Goal: Transaction & Acquisition: Purchase product/service

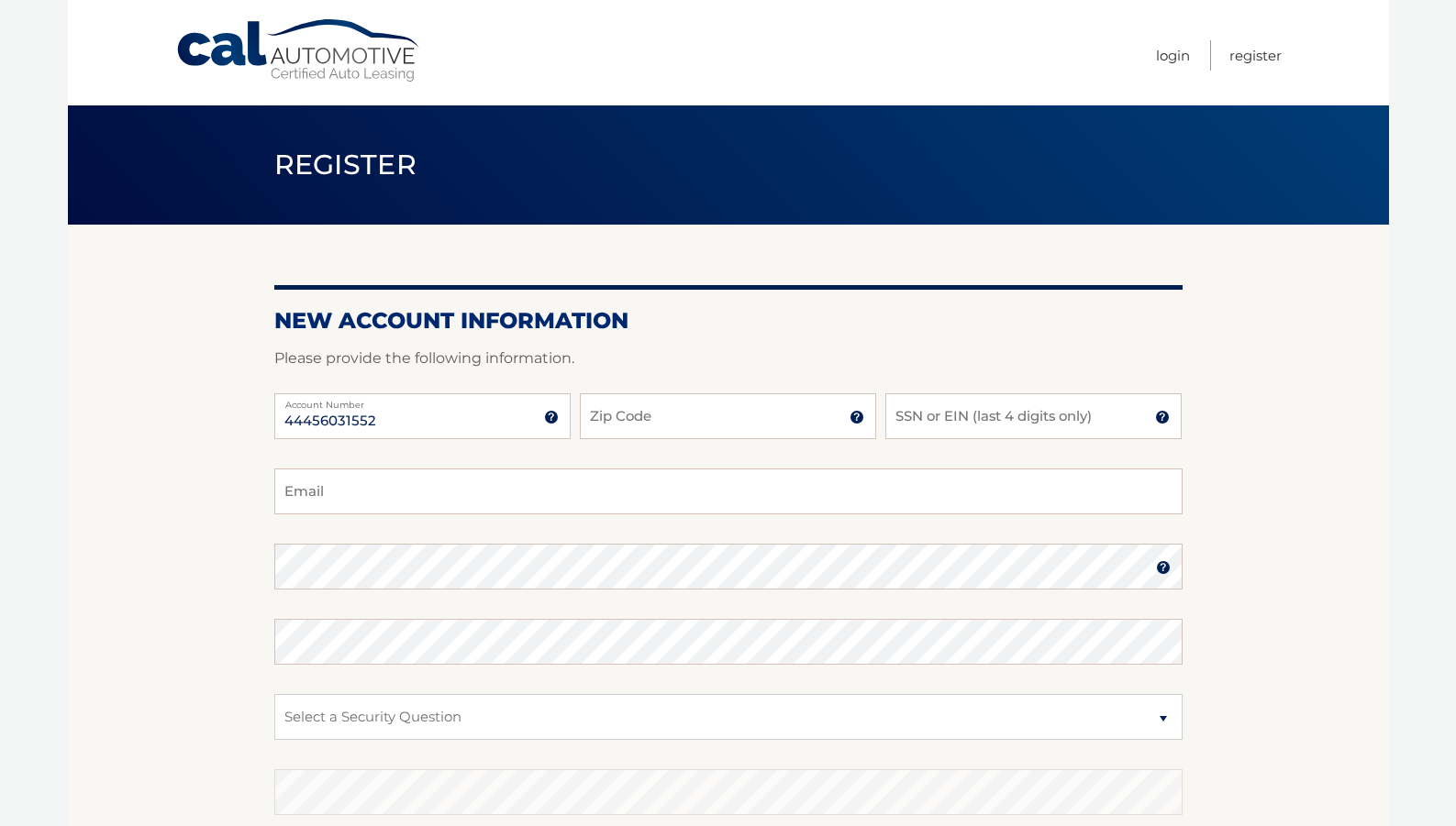
type input "44456031552"
click at [627, 412] on input "Zip Code" at bounding box center [728, 416] width 297 height 46
type input "07008"
click at [901, 426] on input "SSN or EIN (last 4 digits only)" at bounding box center [1034, 416] width 297 height 46
type input "8913"
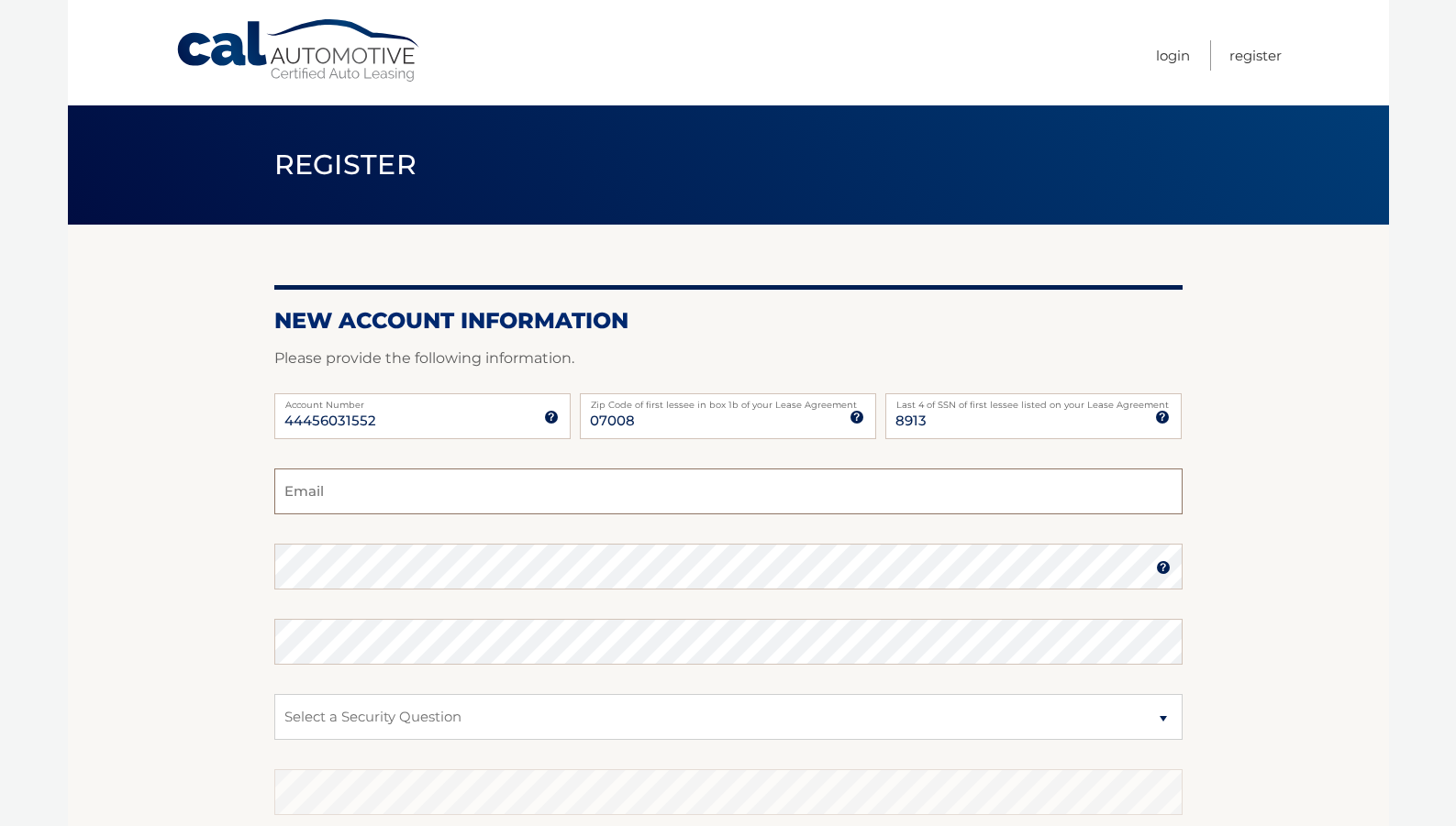
click at [559, 500] on input "Email" at bounding box center [728, 491] width 908 height 46
type input "petkrks@aol.com"
select select "4"
click option "In what city or town was your first job?" at bounding box center [0, 0] width 0 height 0
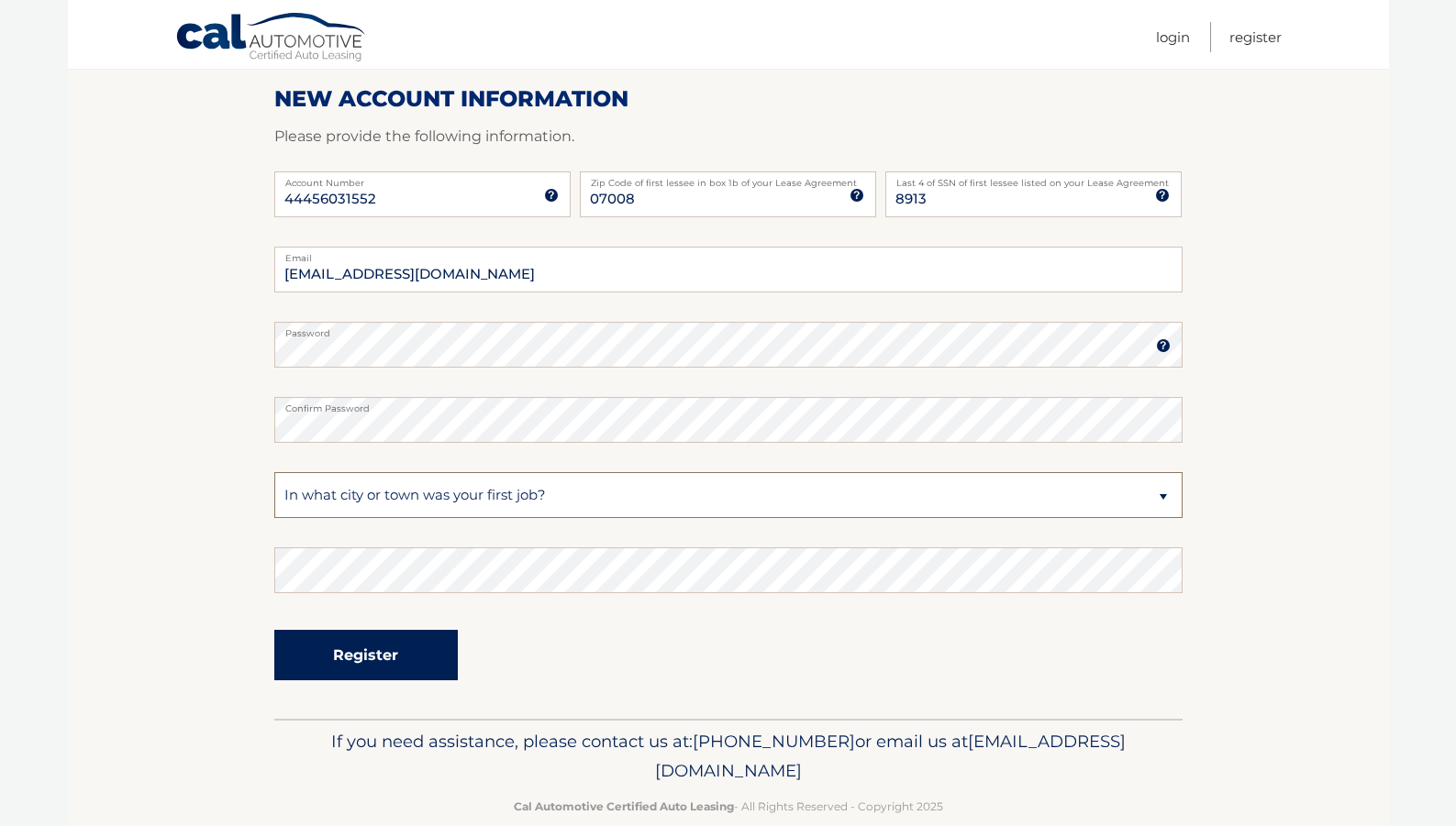
scroll to position [254, 0]
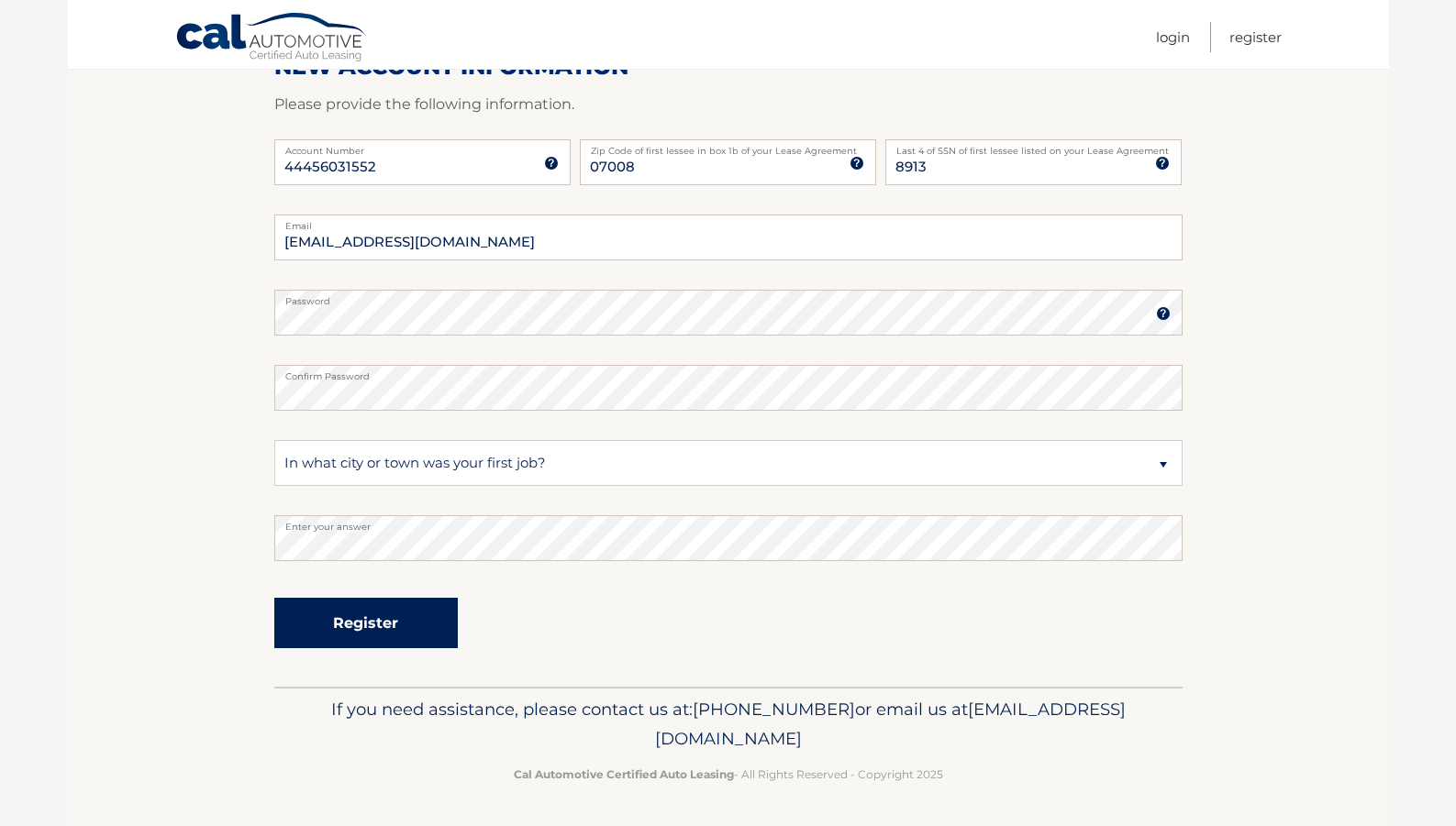
click at [312, 620] on button "Register" at bounding box center [365, 623] width 184 height 50
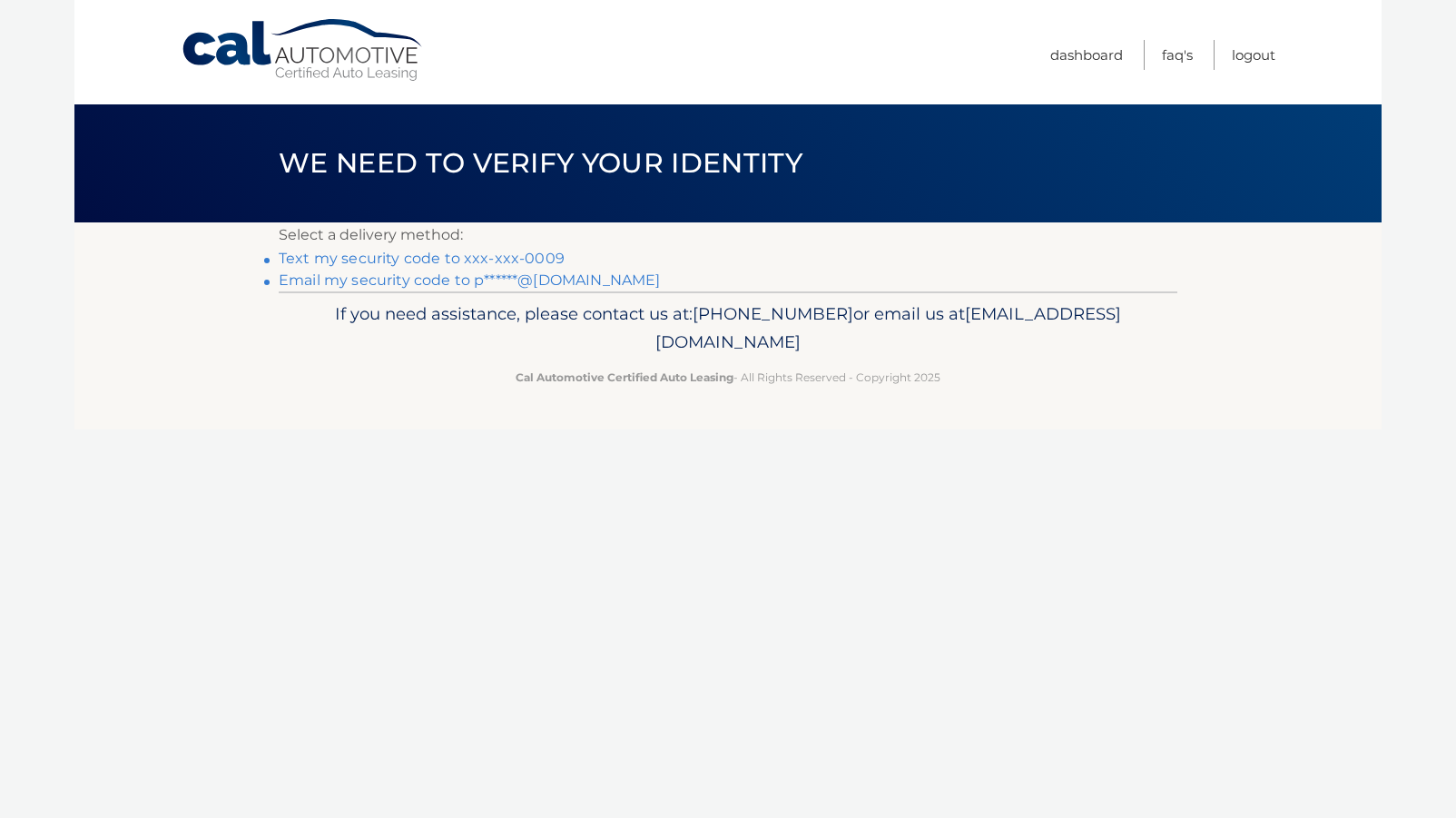
click at [450, 258] on link "Text my security code to xxx-xxx-0009" at bounding box center [422, 258] width 286 height 17
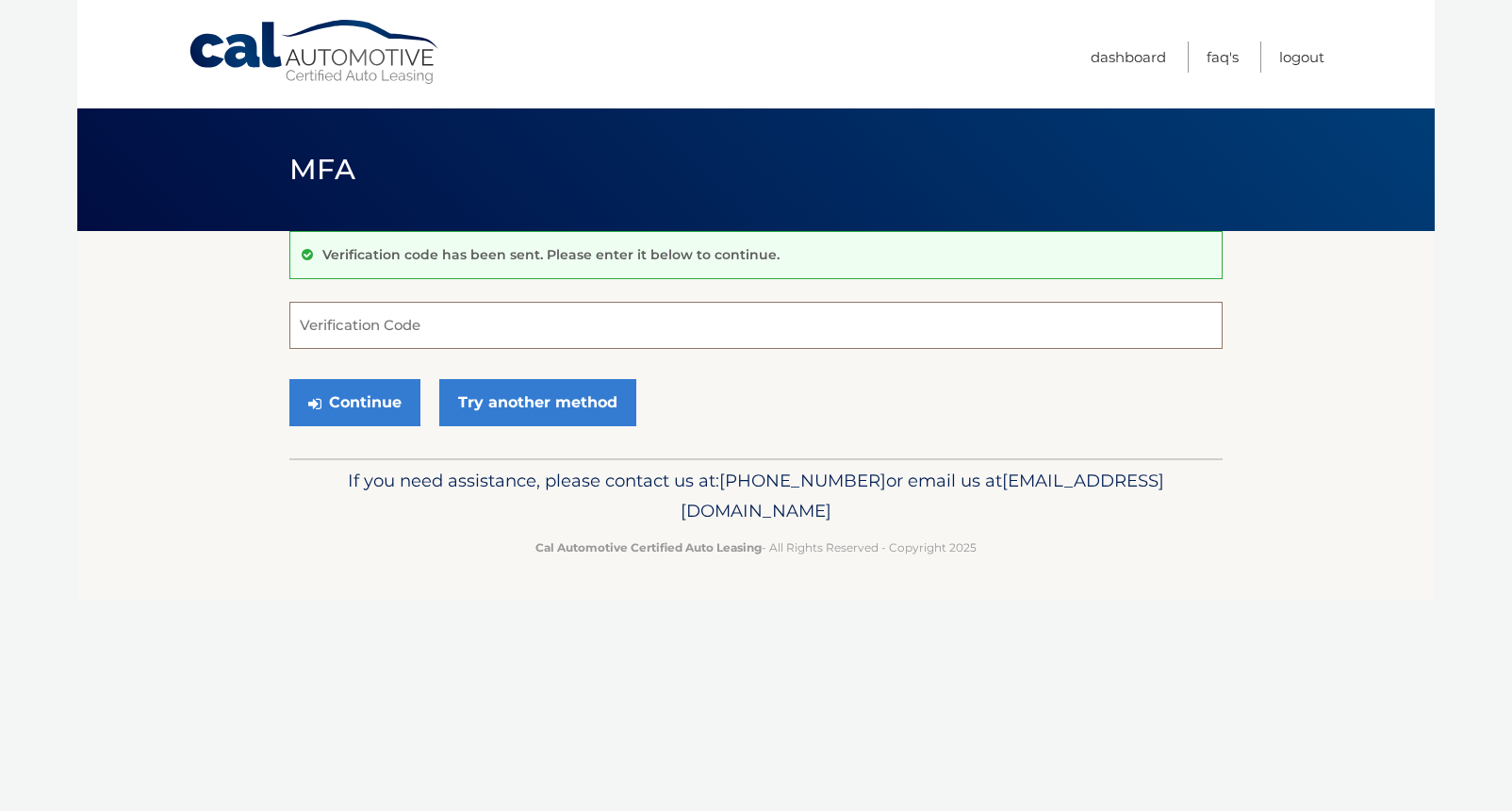
click at [419, 322] on input "Verification Code" at bounding box center [756, 325] width 933 height 47
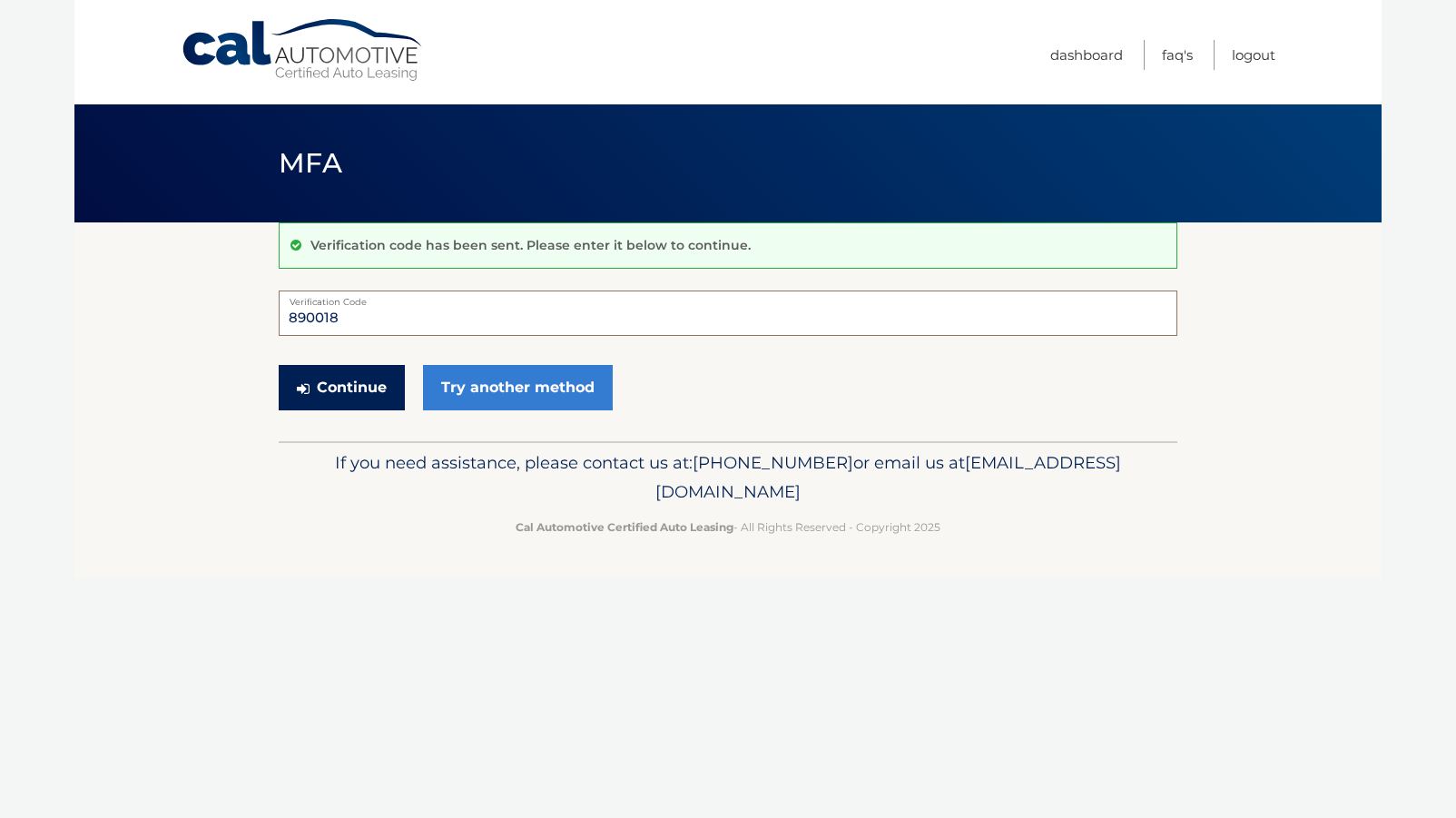
type input "890018"
click at [350, 392] on button "Continue" at bounding box center [342, 388] width 126 height 45
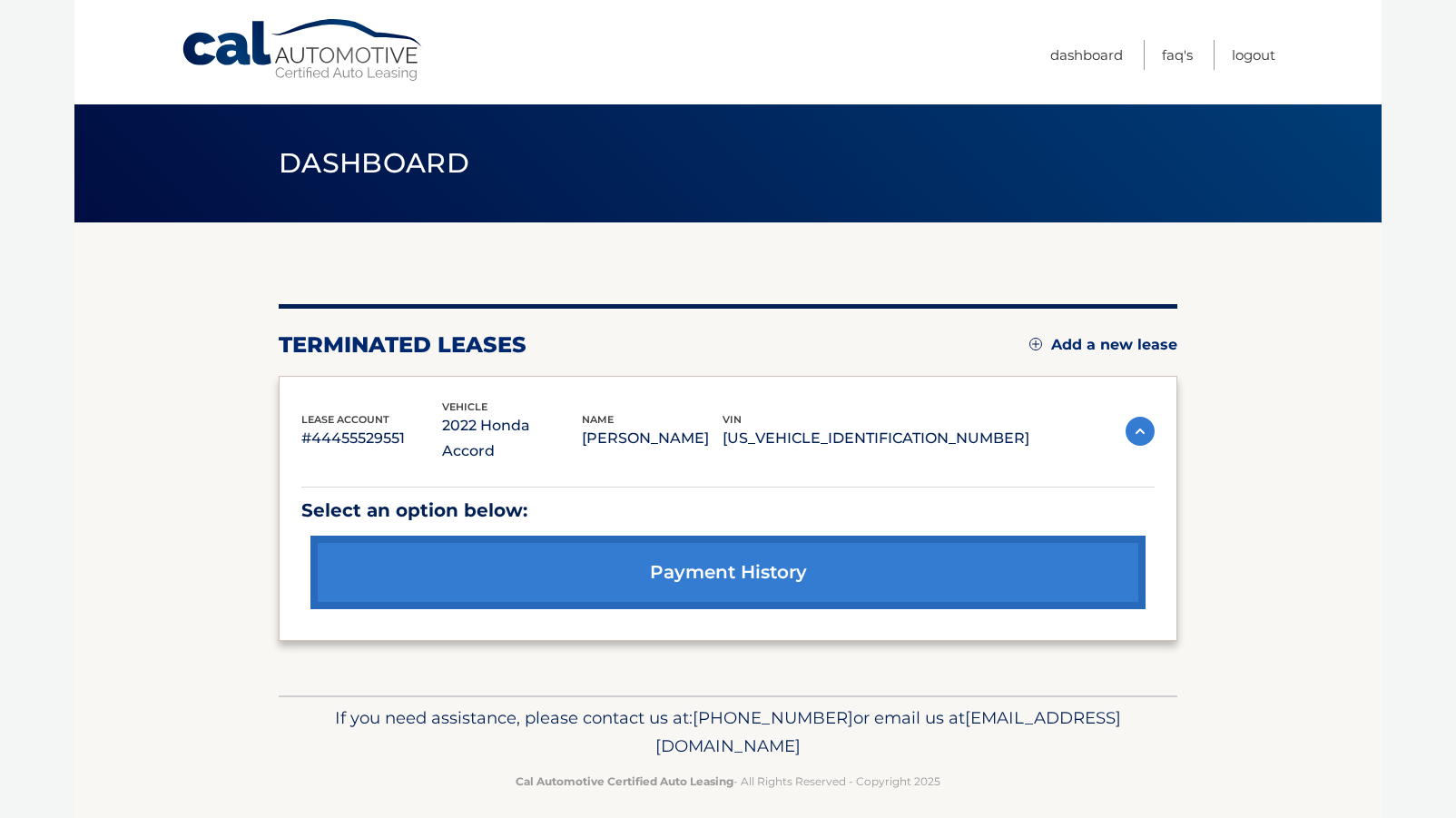
click at [1062, 341] on link "Add a new lease" at bounding box center [1103, 345] width 148 height 18
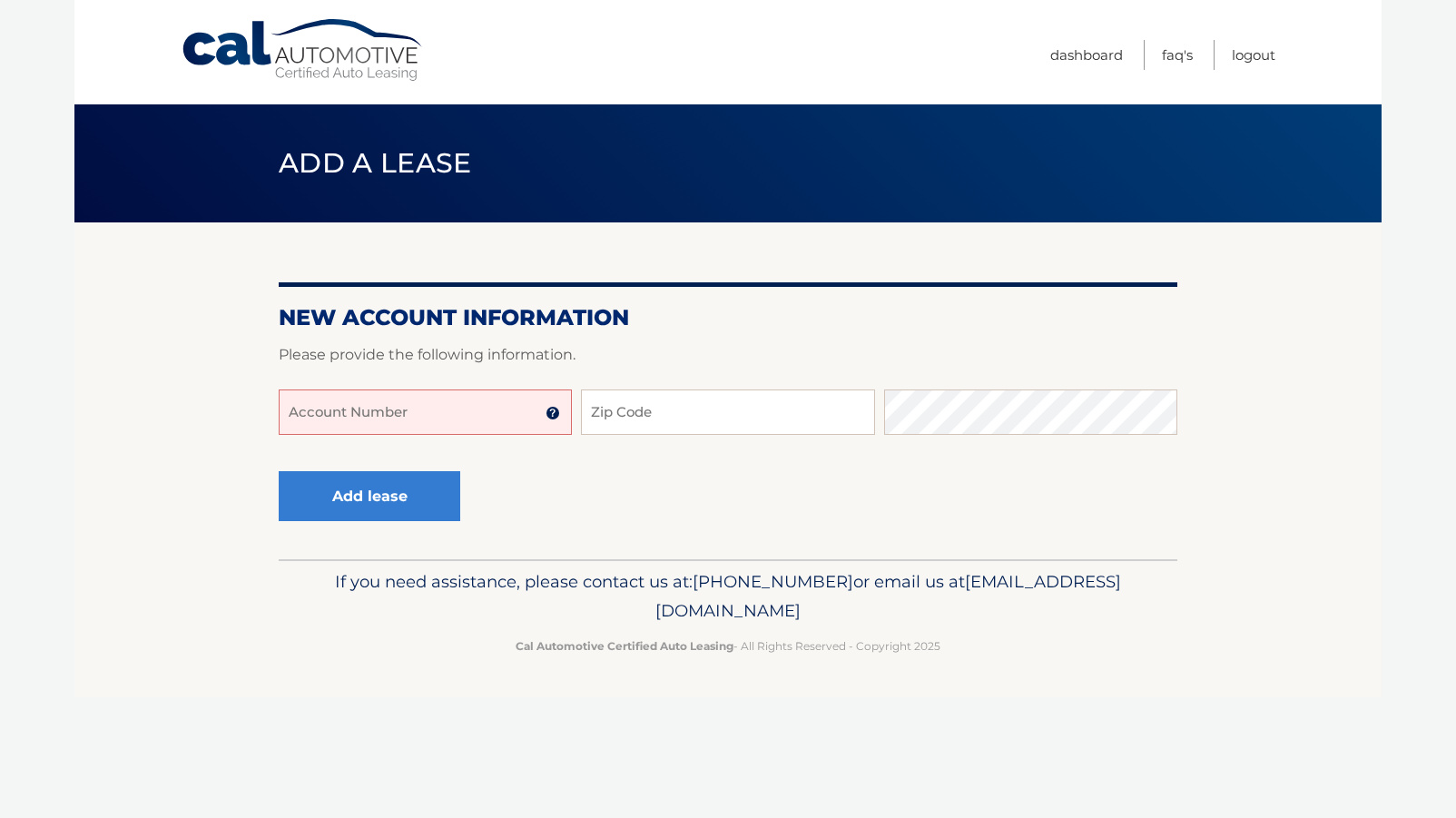
click at [457, 408] on input "Account Number" at bounding box center [425, 412] width 294 height 45
type input "4445603152"
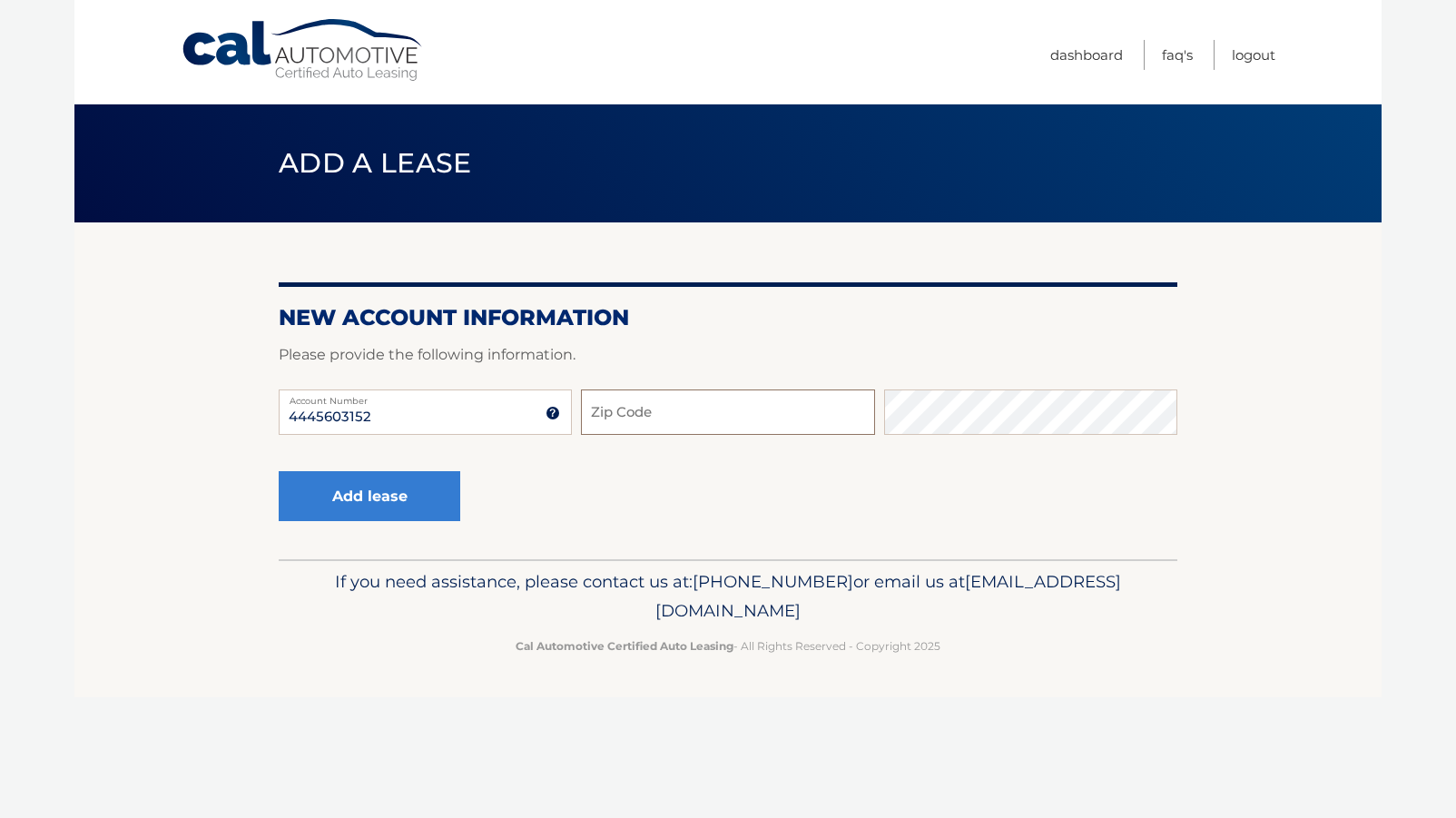
click at [660, 403] on input "Zip Code" at bounding box center [728, 412] width 294 height 45
type input "07008"
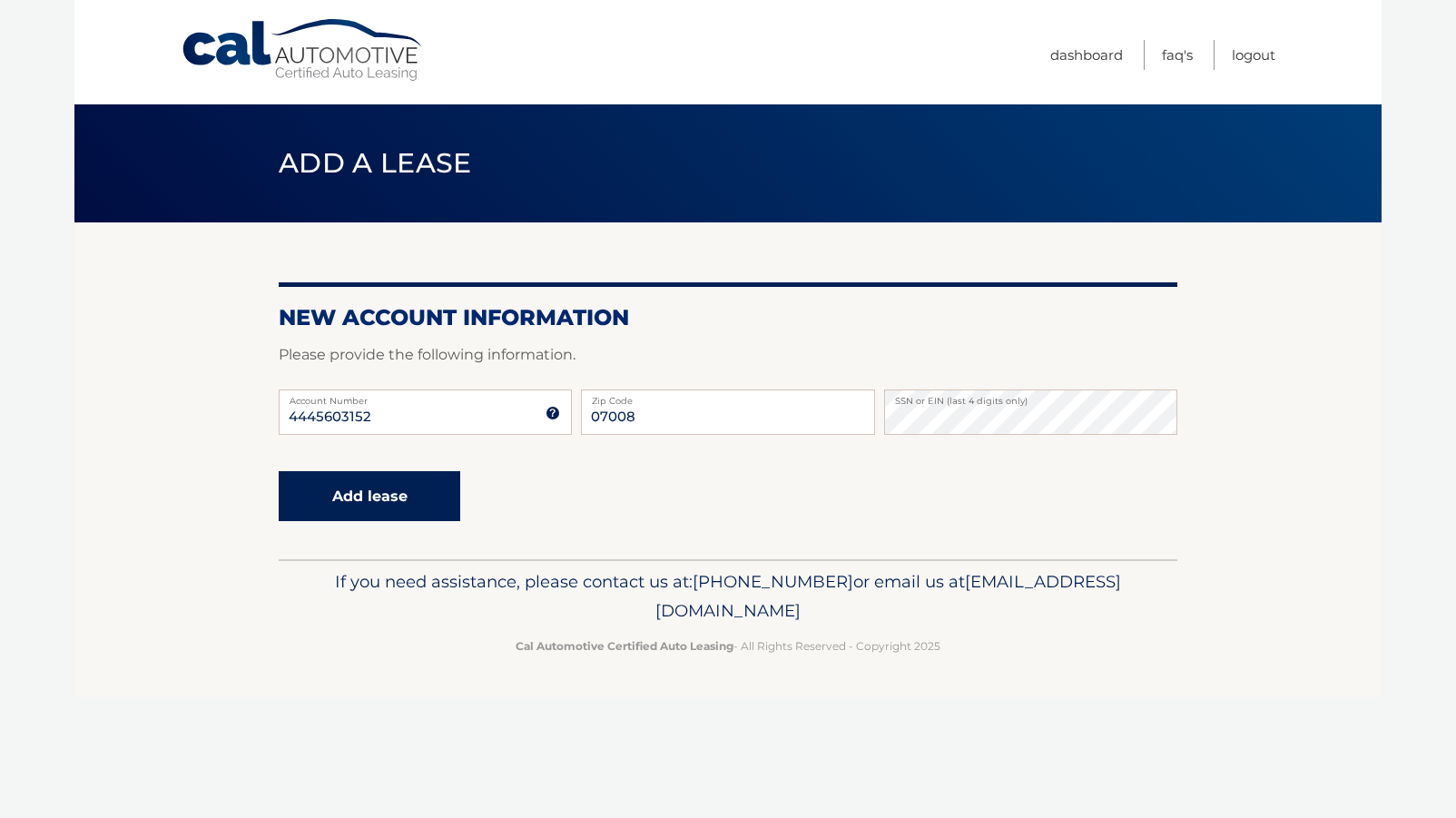
click at [385, 492] on button "Add lease" at bounding box center [369, 496] width 182 height 50
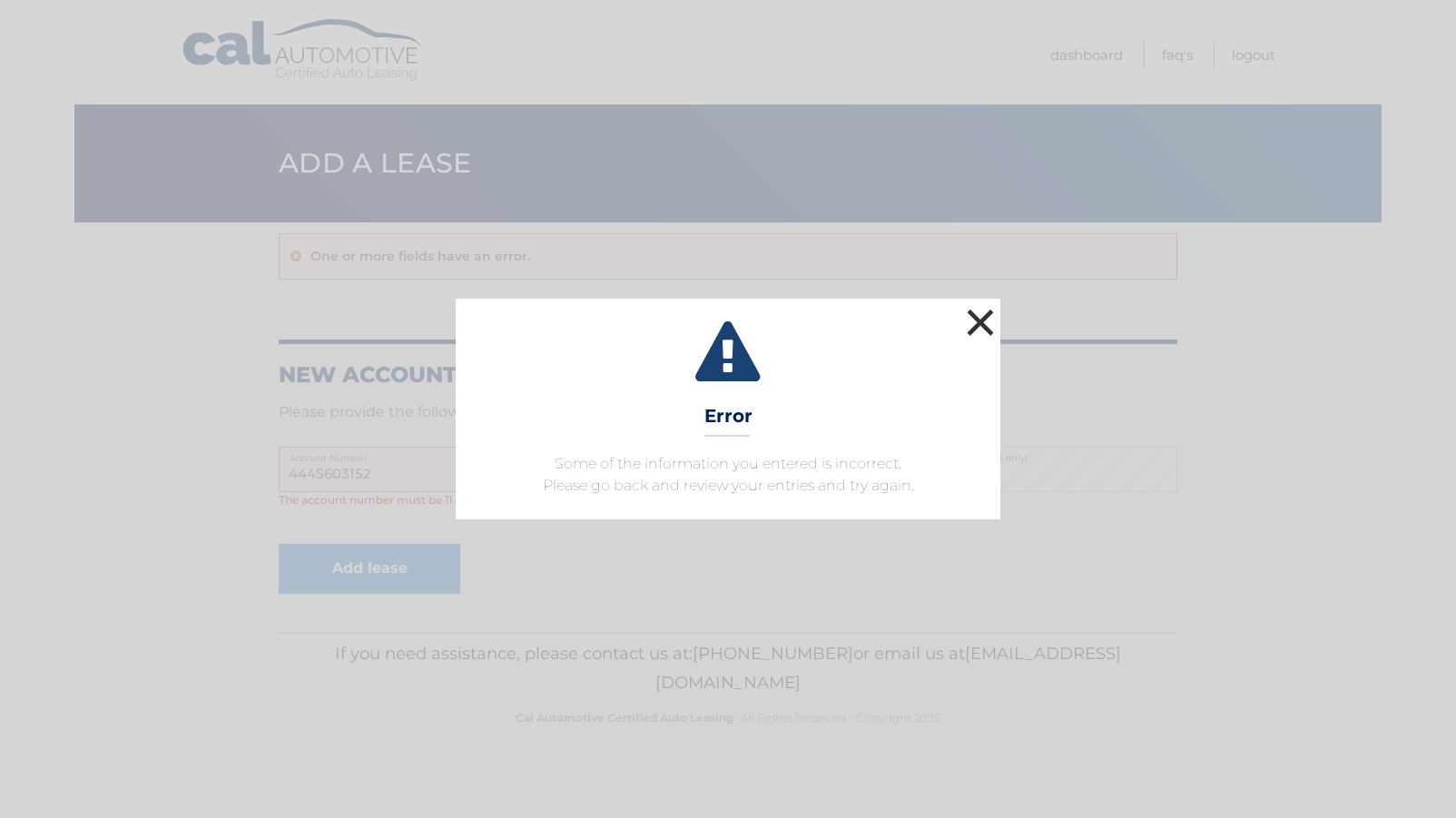
click at [984, 325] on button "×" at bounding box center [981, 322] width 37 height 37
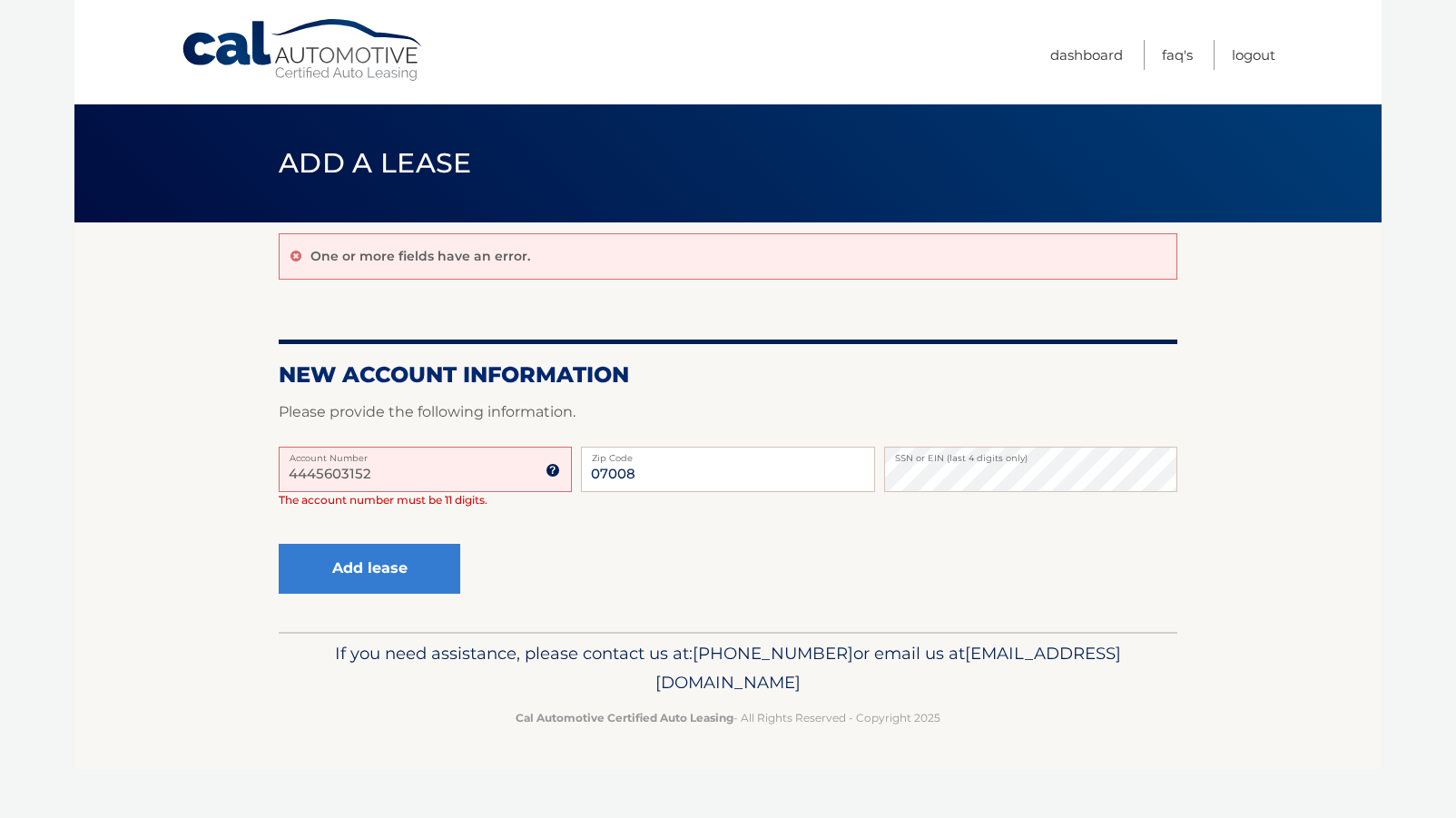
click at [360, 473] on input "4445603152" at bounding box center [425, 470] width 294 height 45
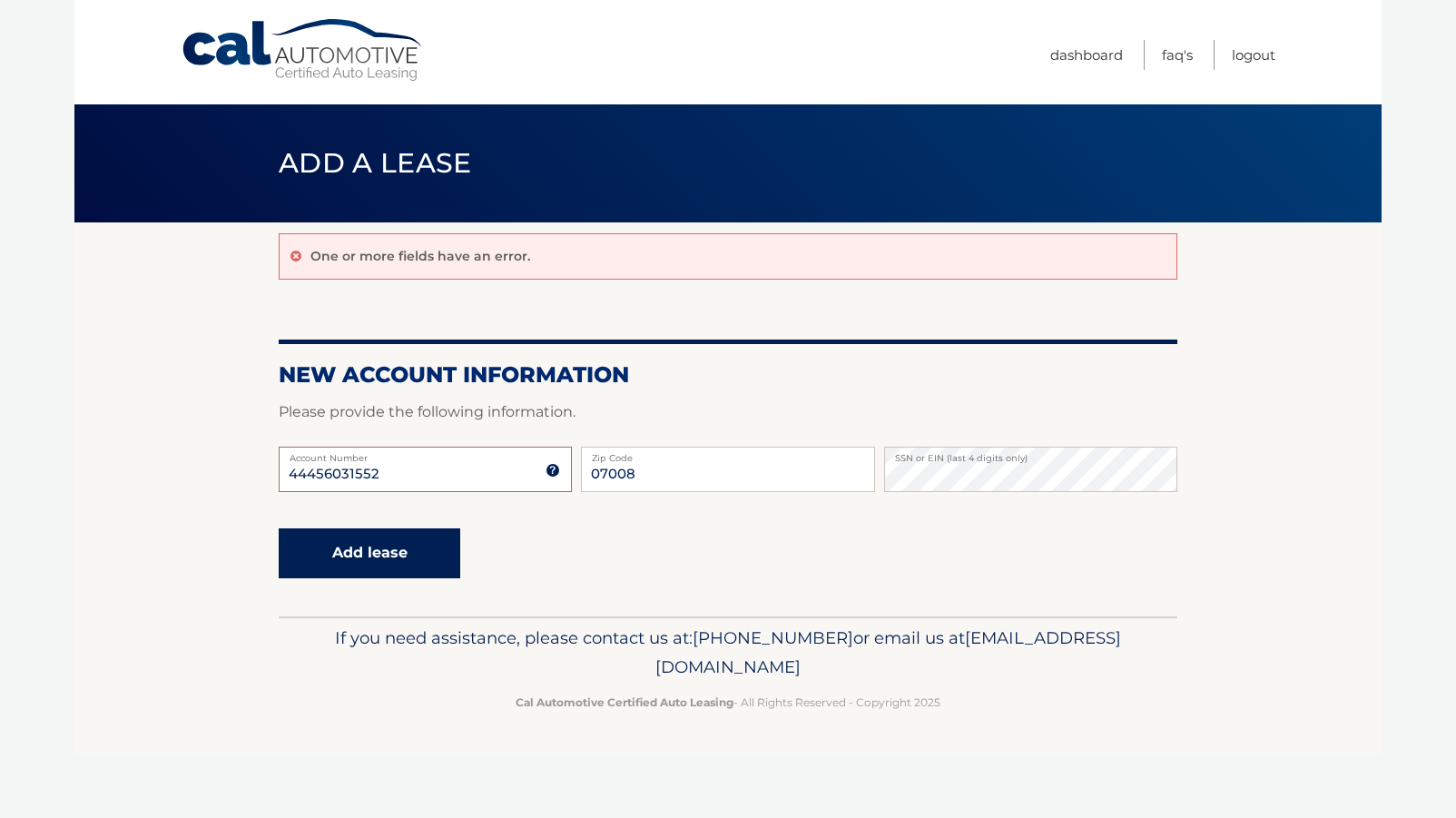
type input "44456031552"
click at [328, 564] on button "Add lease" at bounding box center [369, 553] width 182 height 50
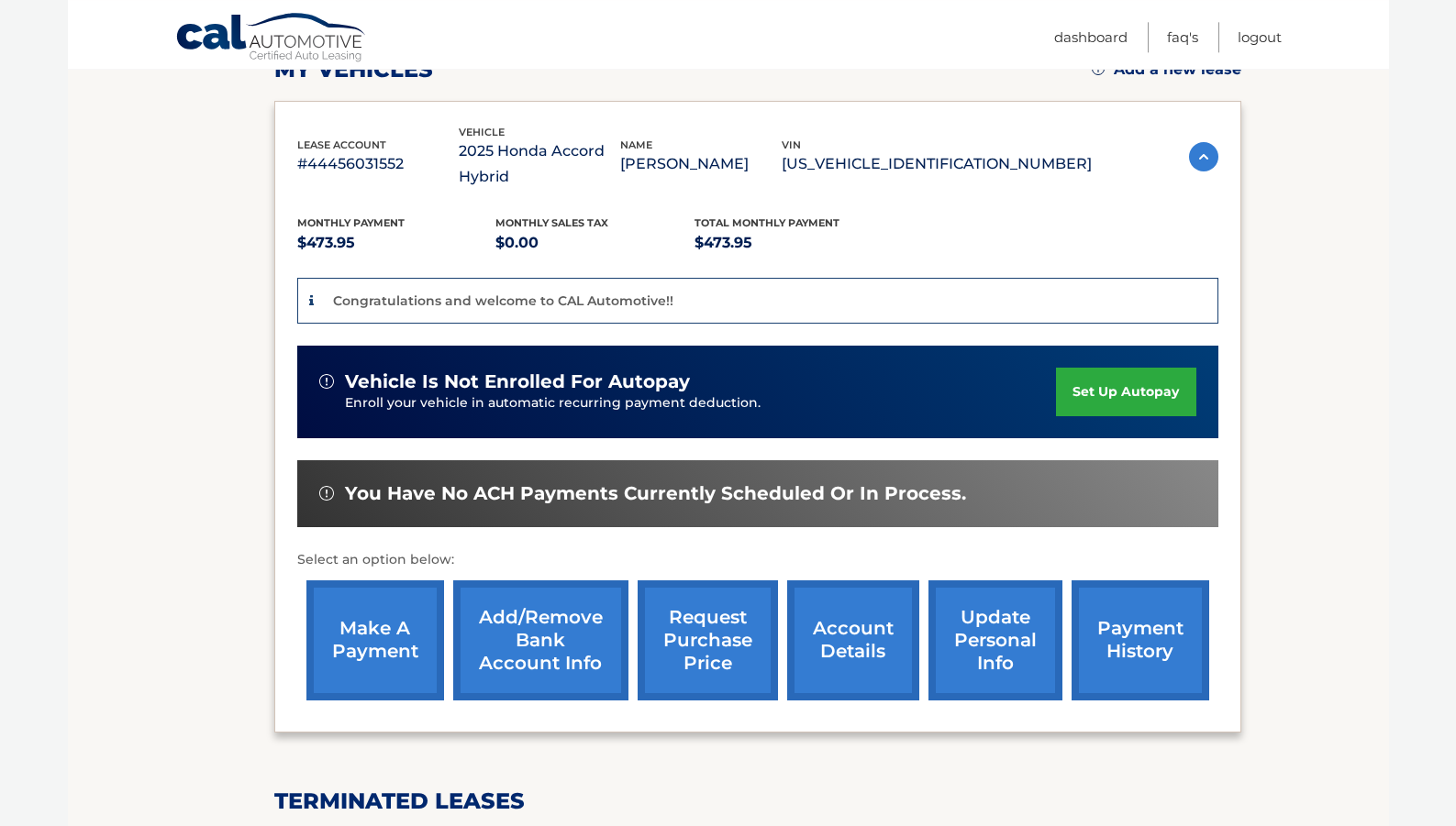
scroll to position [280, 0]
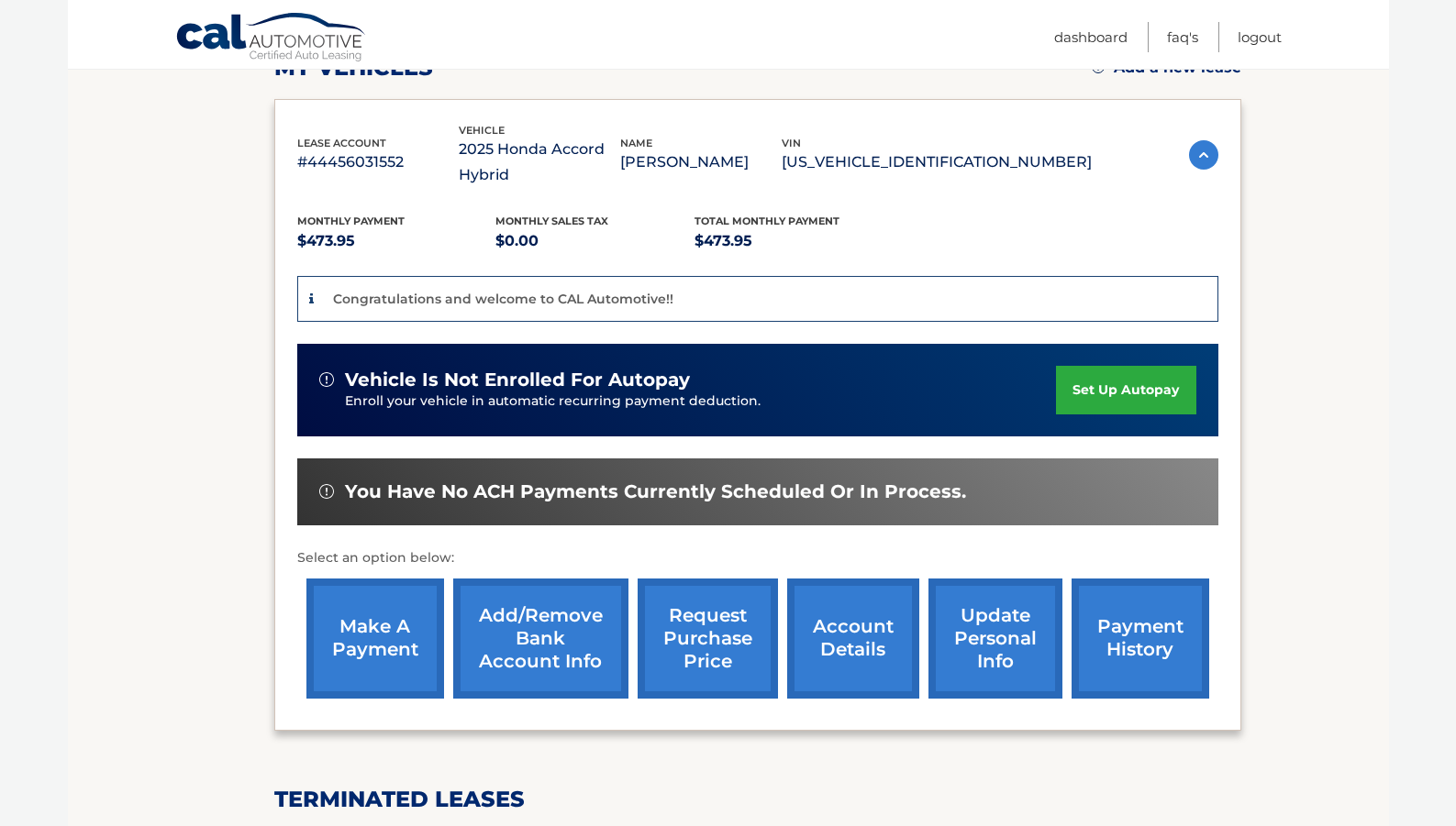
click at [386, 674] on link "make a payment" at bounding box center [375, 639] width 138 height 120
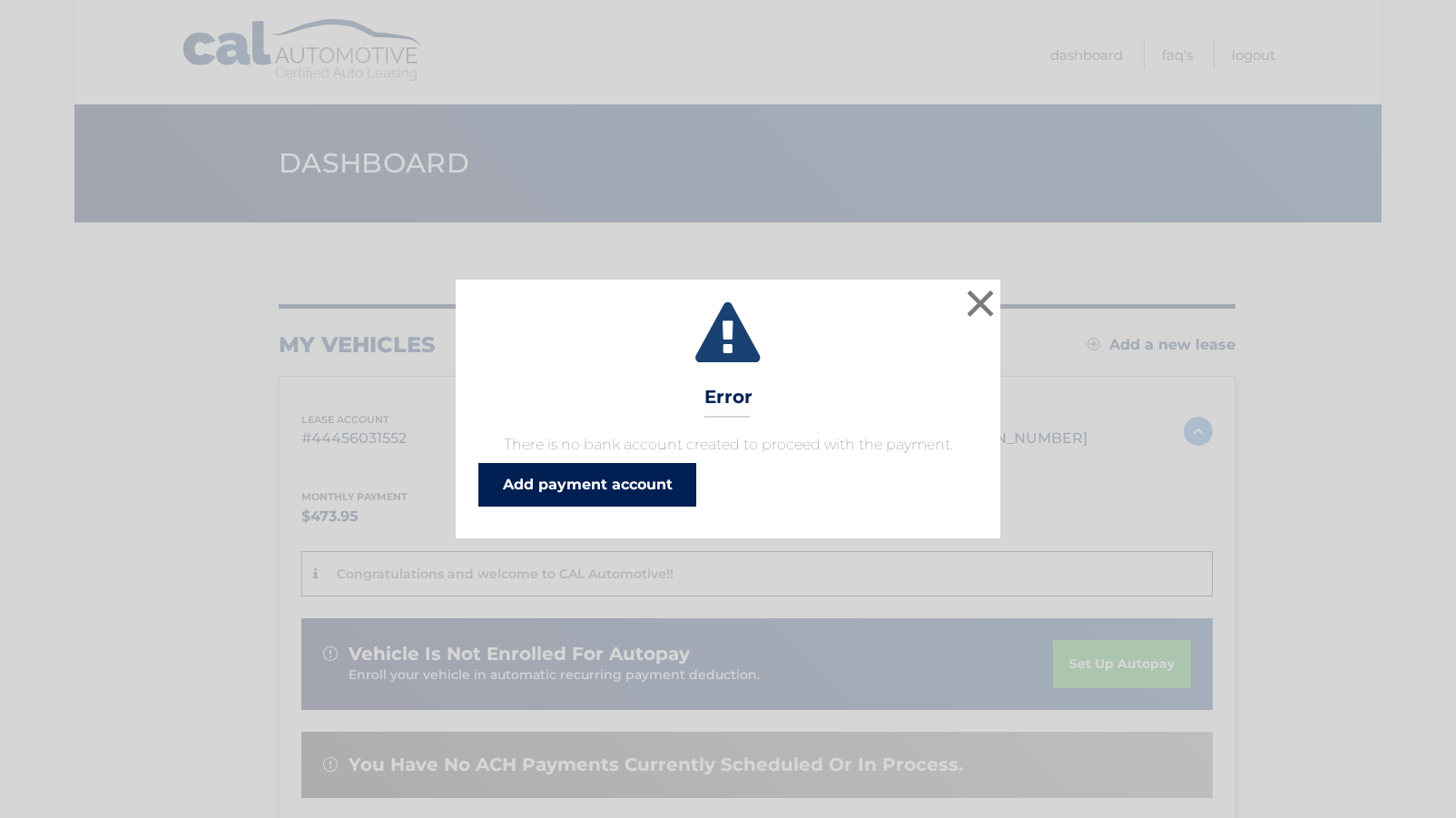
click at [558, 492] on link "Add payment account" at bounding box center [587, 485] width 218 height 43
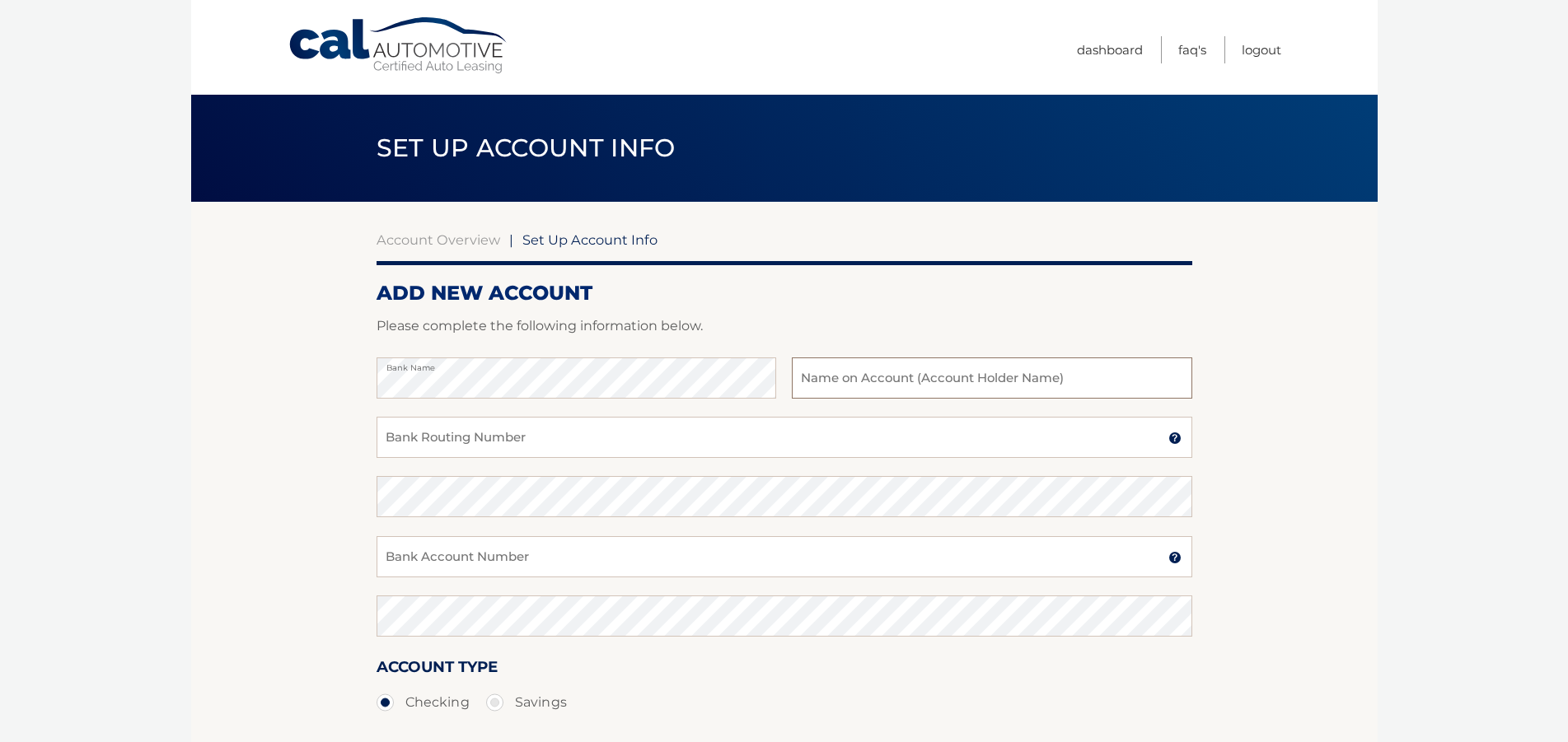
click at [815, 383] on input "text" at bounding box center [992, 378] width 400 height 41
type input "[PERSON_NAME]"
click at [547, 444] on input "Bank Routing Number" at bounding box center [784, 437] width 816 height 41
type input "031201360"
click at [469, 567] on input "Bank Account Number" at bounding box center [784, 557] width 816 height 41
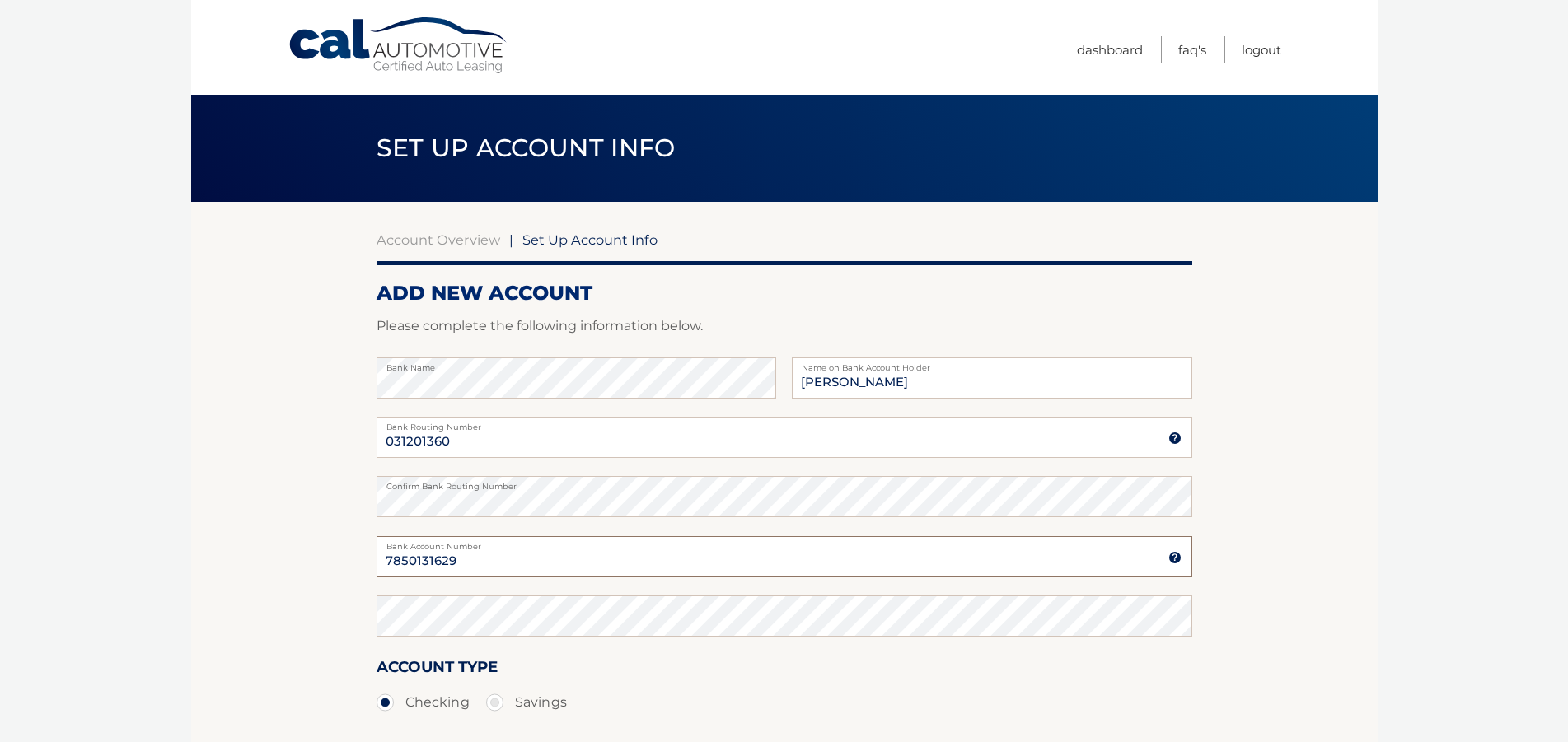
type input "7850131629"
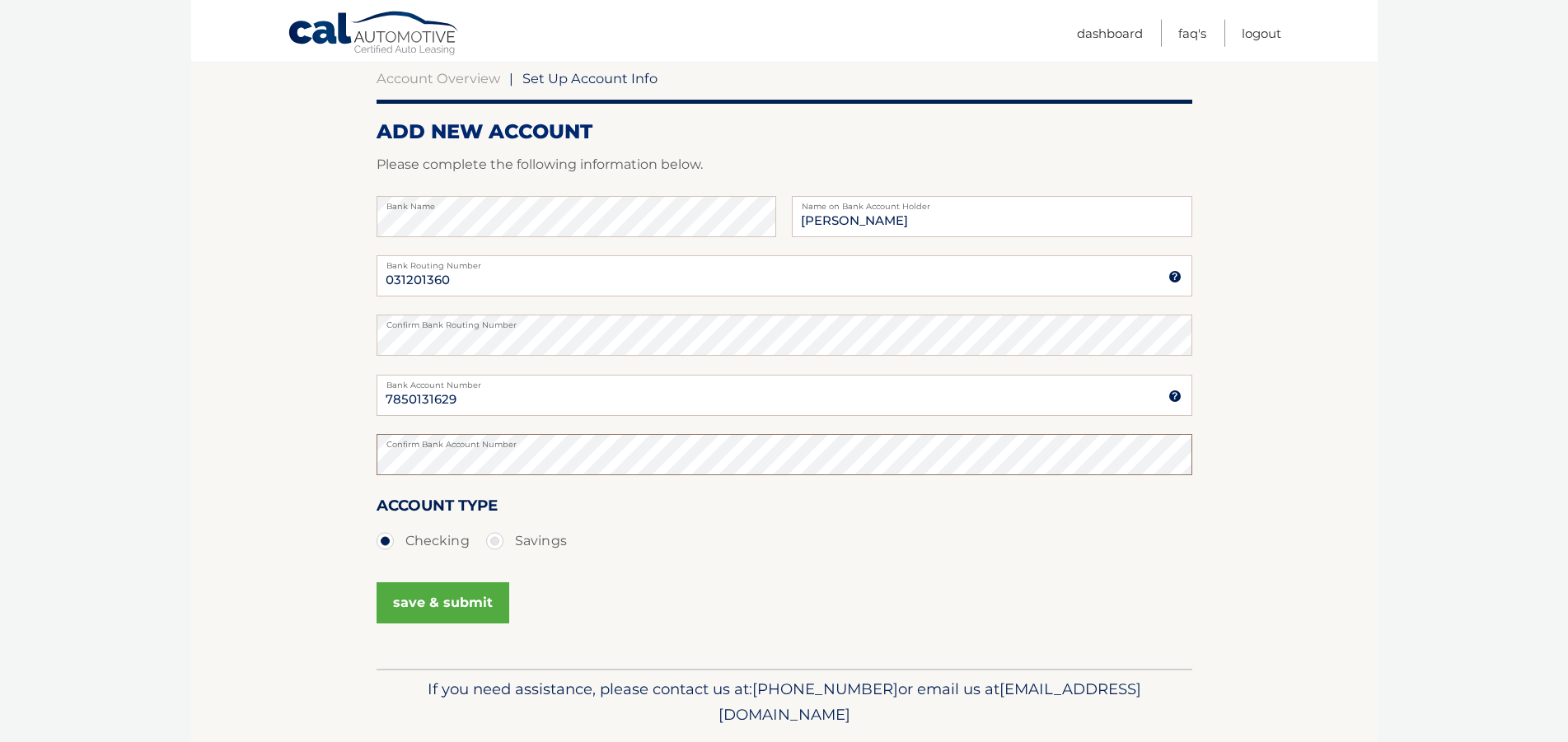
scroll to position [168, 0]
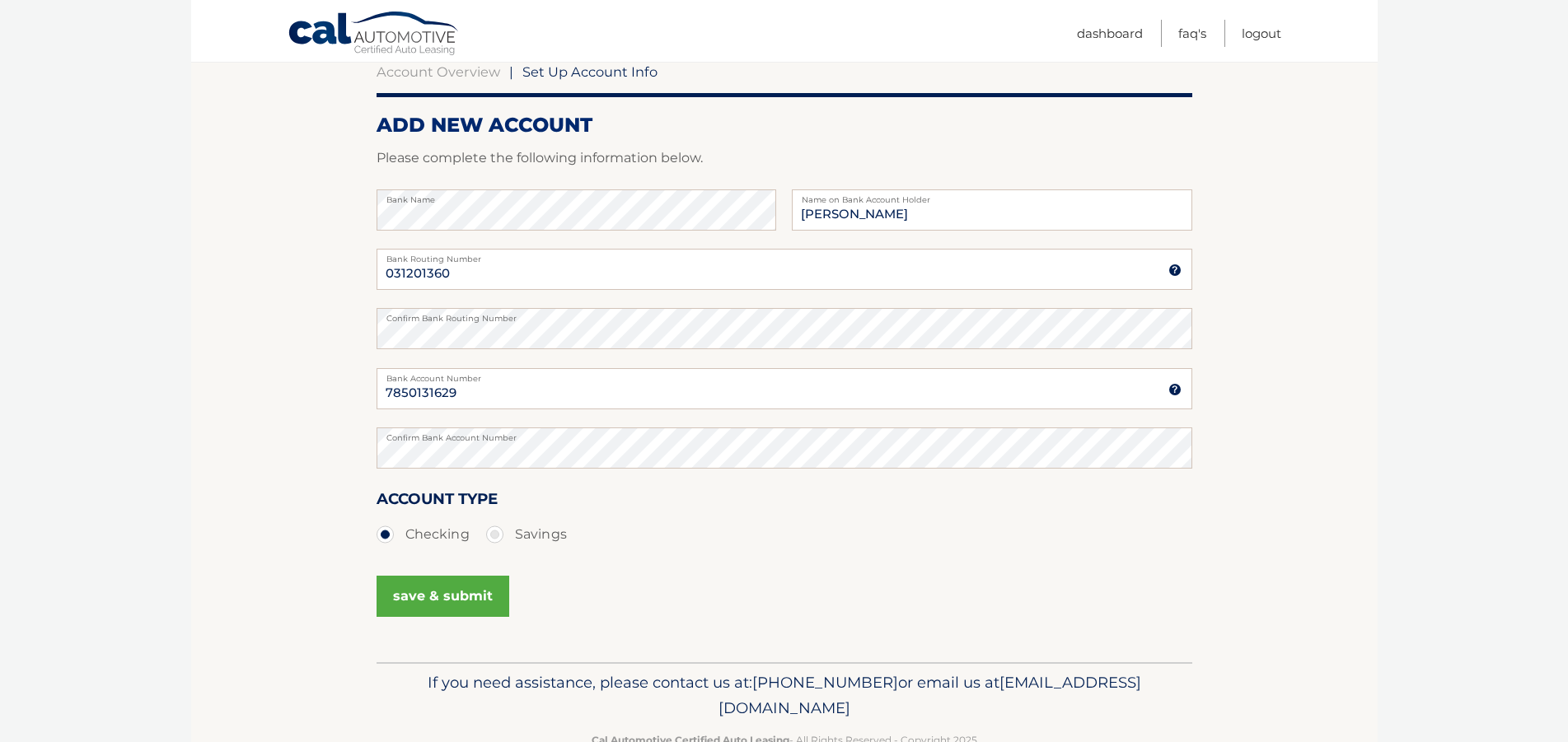
click at [465, 594] on button "save & submit" at bounding box center [442, 596] width 132 height 41
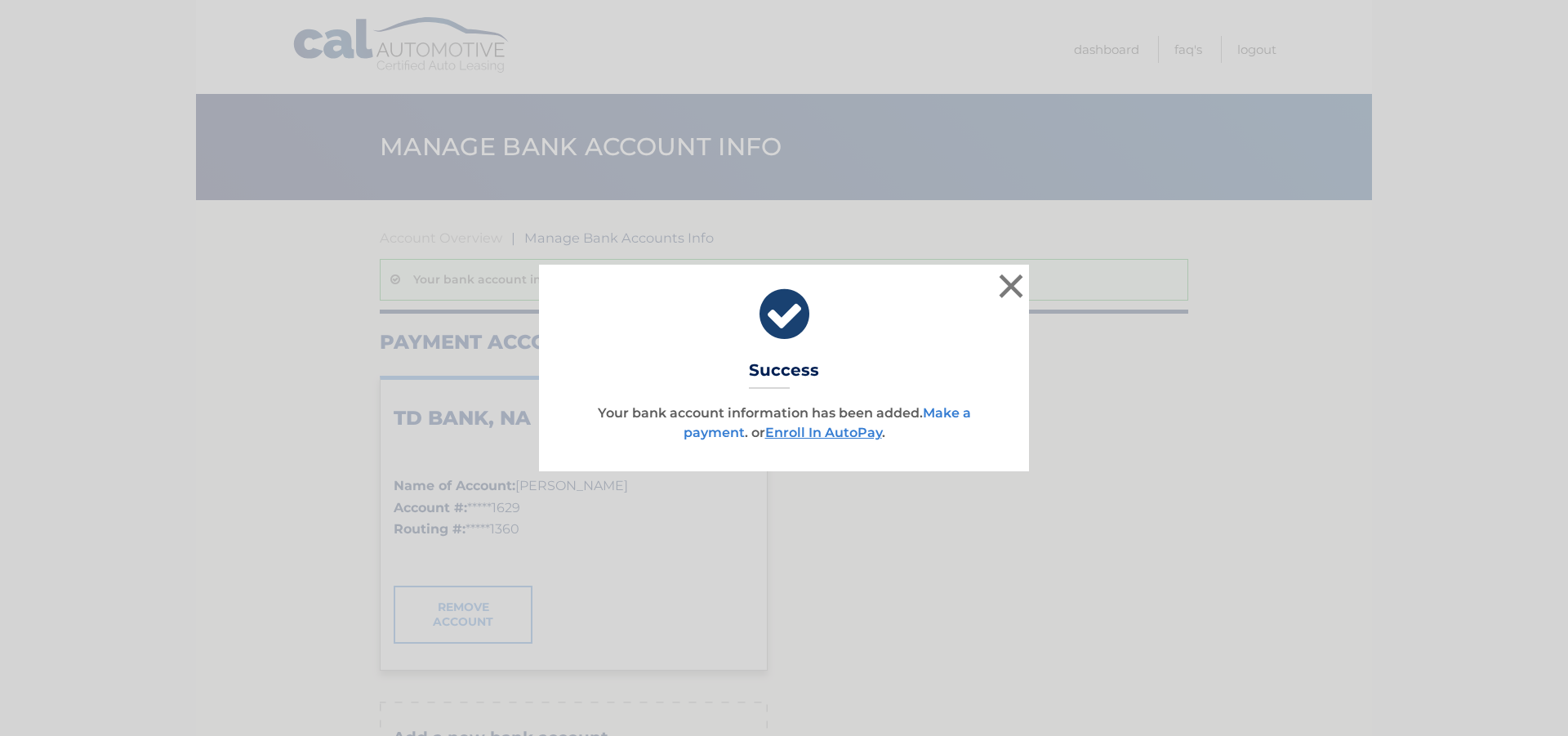
click at [931, 415] on link "Make a payment" at bounding box center [827, 422] width 288 height 35
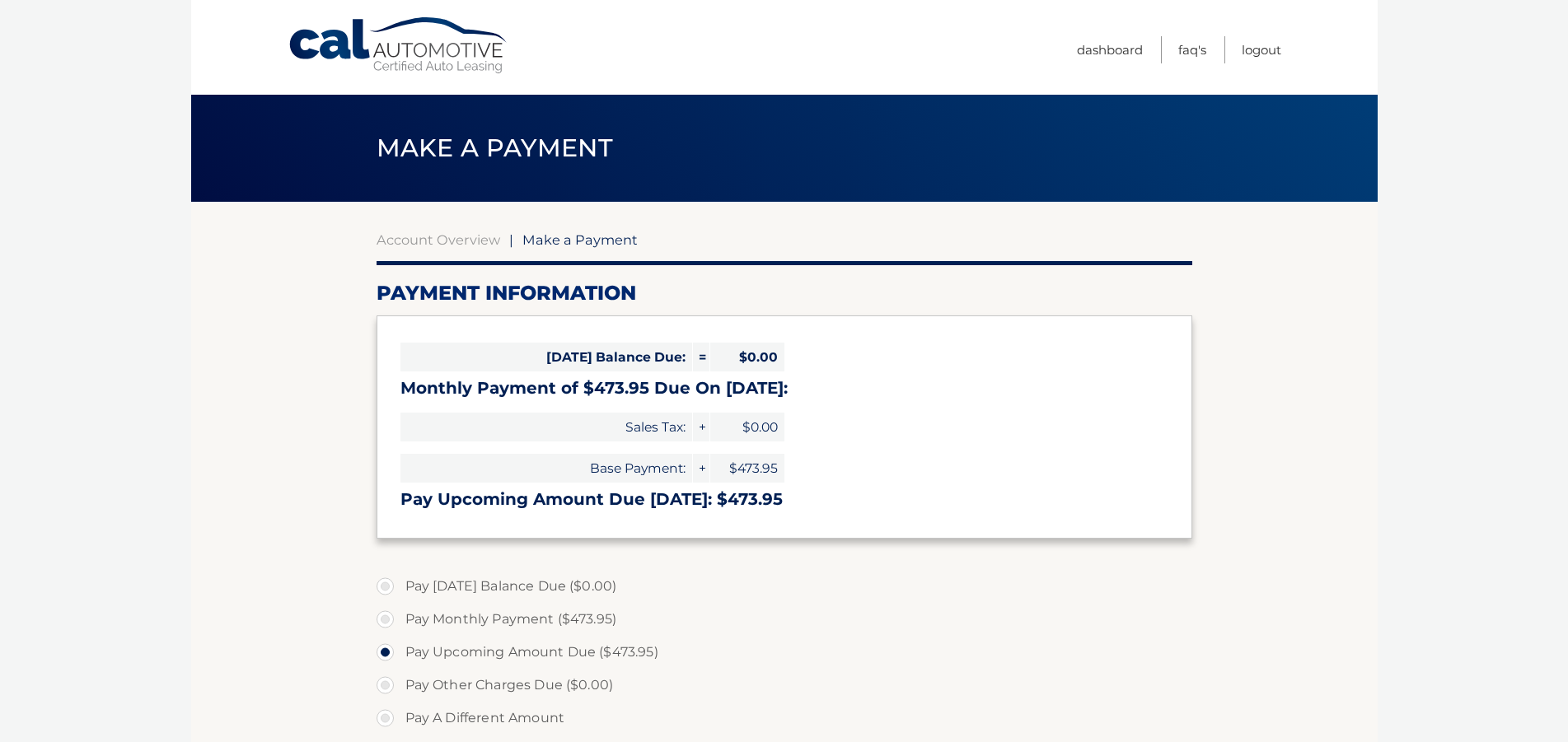
select select "NmEyZGY2YTItZTgxZC00ODNmLWFhMGItZDgxMjQxNTE2ODA1"
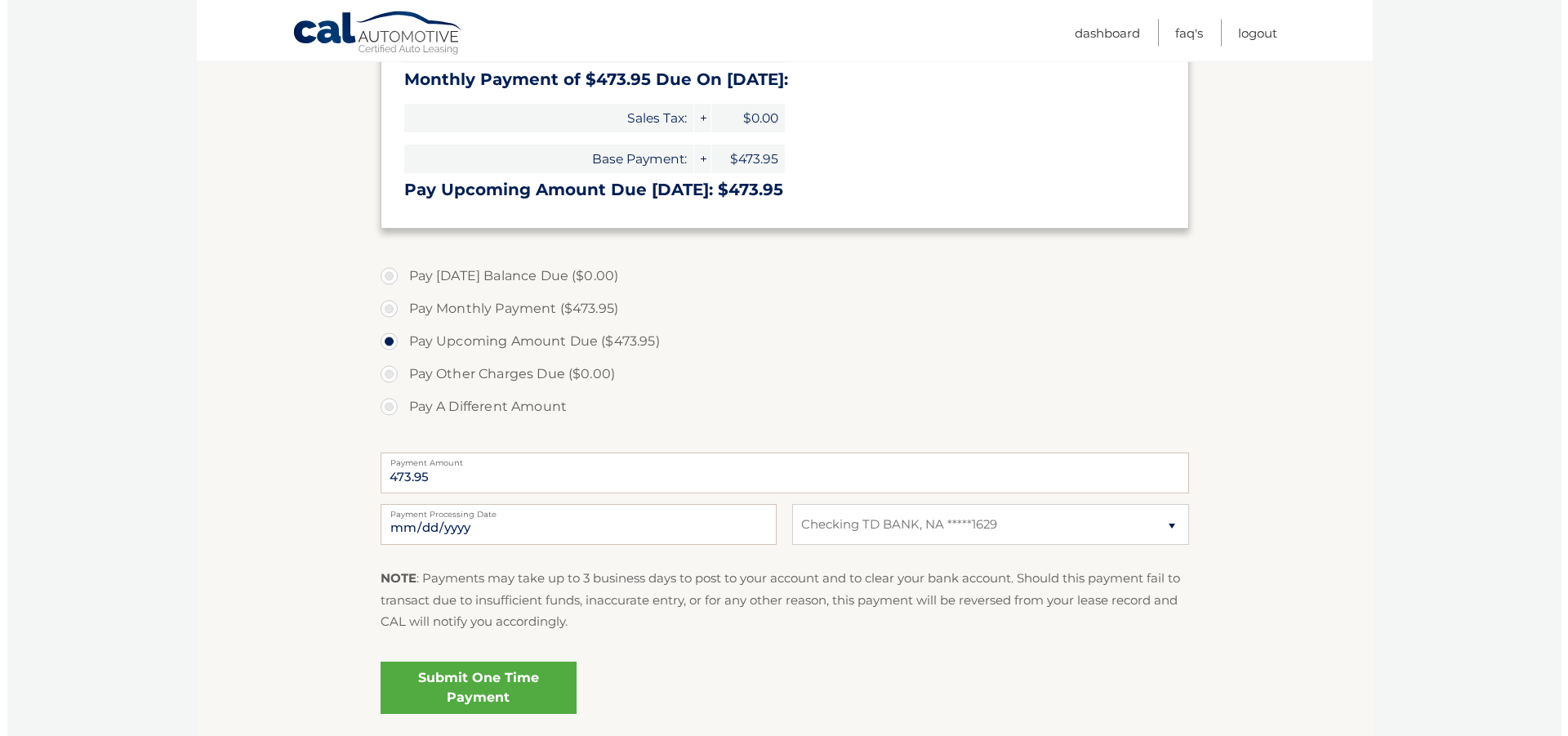
scroll to position [334, 0]
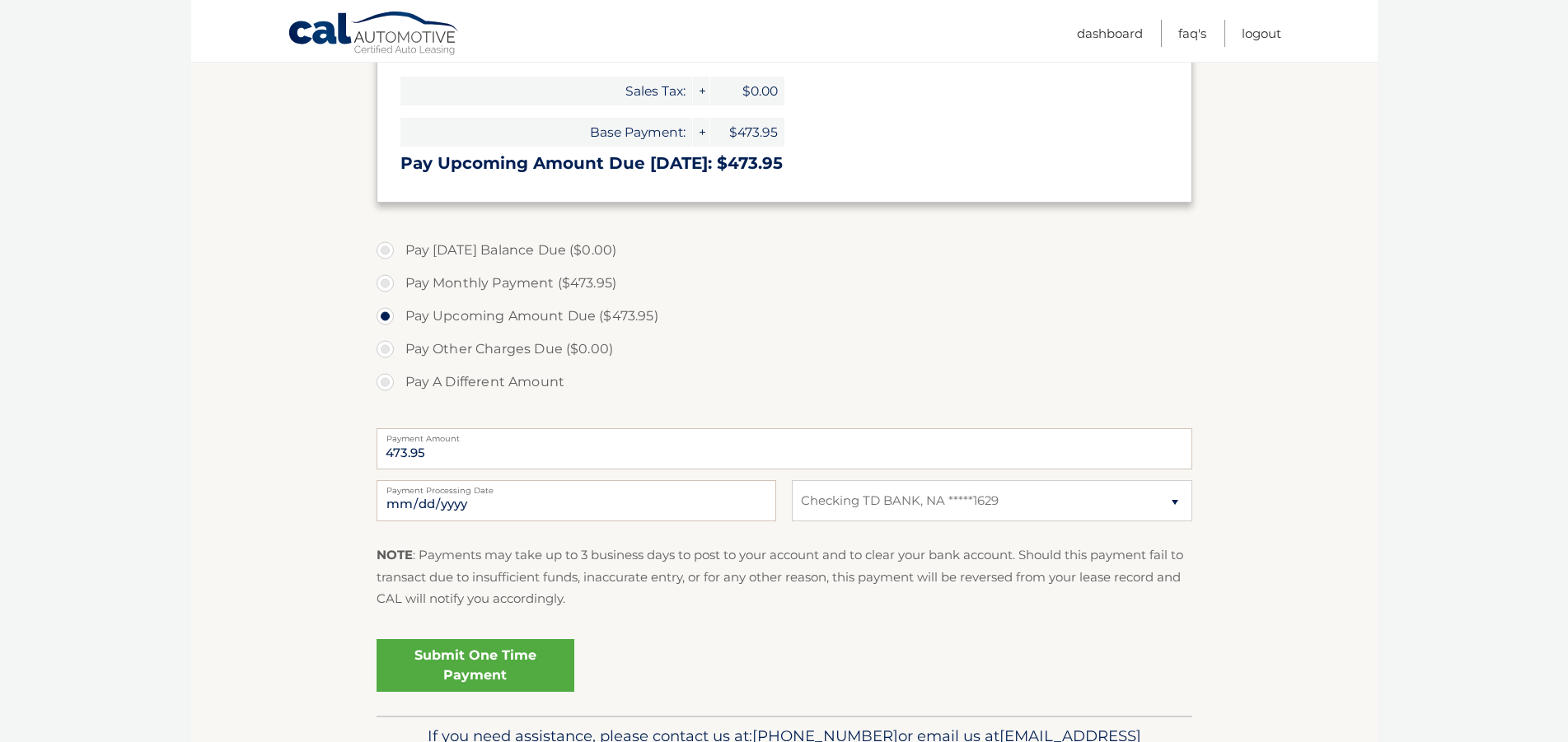
click at [535, 660] on link "Submit One Time Payment" at bounding box center [476, 666] width 198 height 53
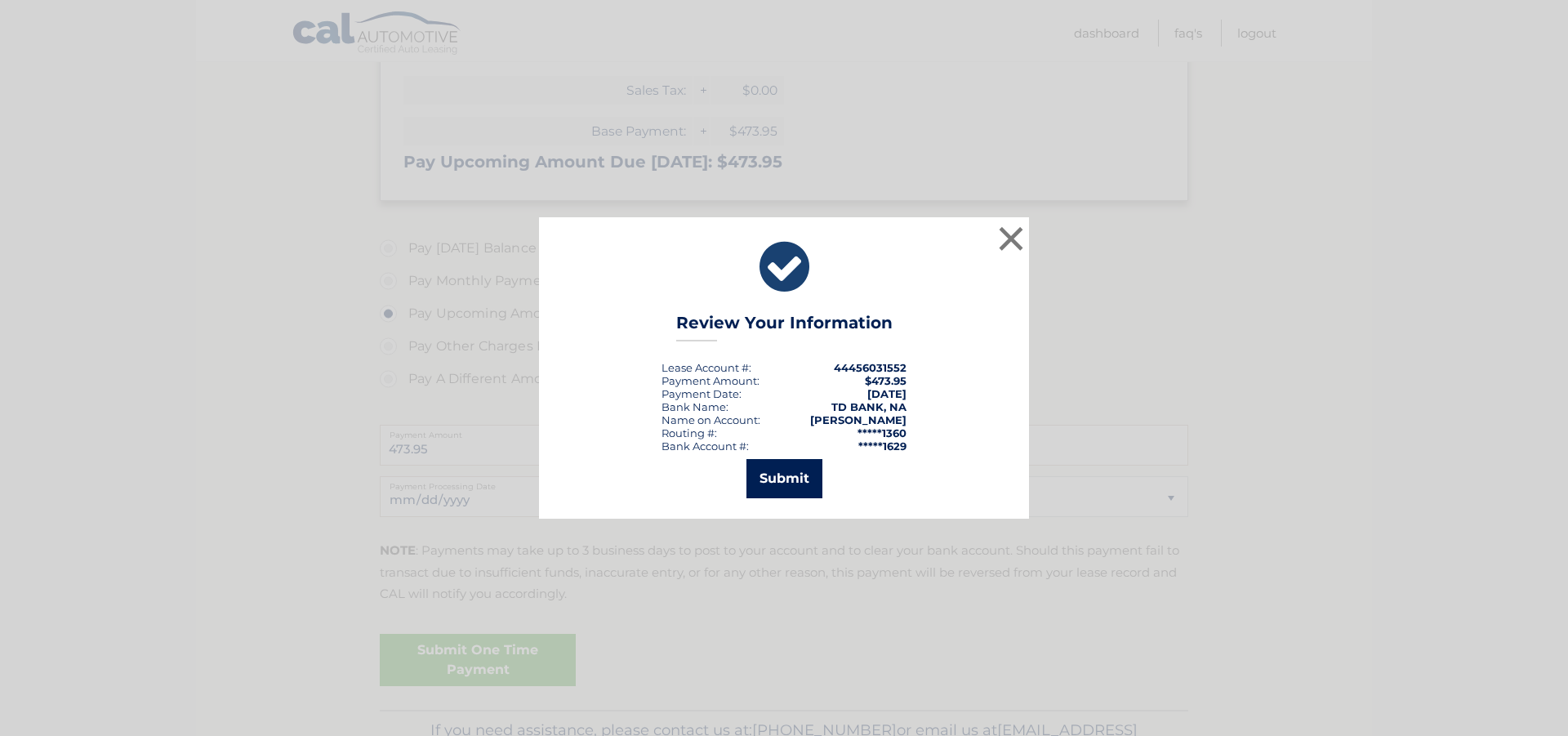
click at [795, 478] on button "Submit" at bounding box center [785, 479] width 76 height 39
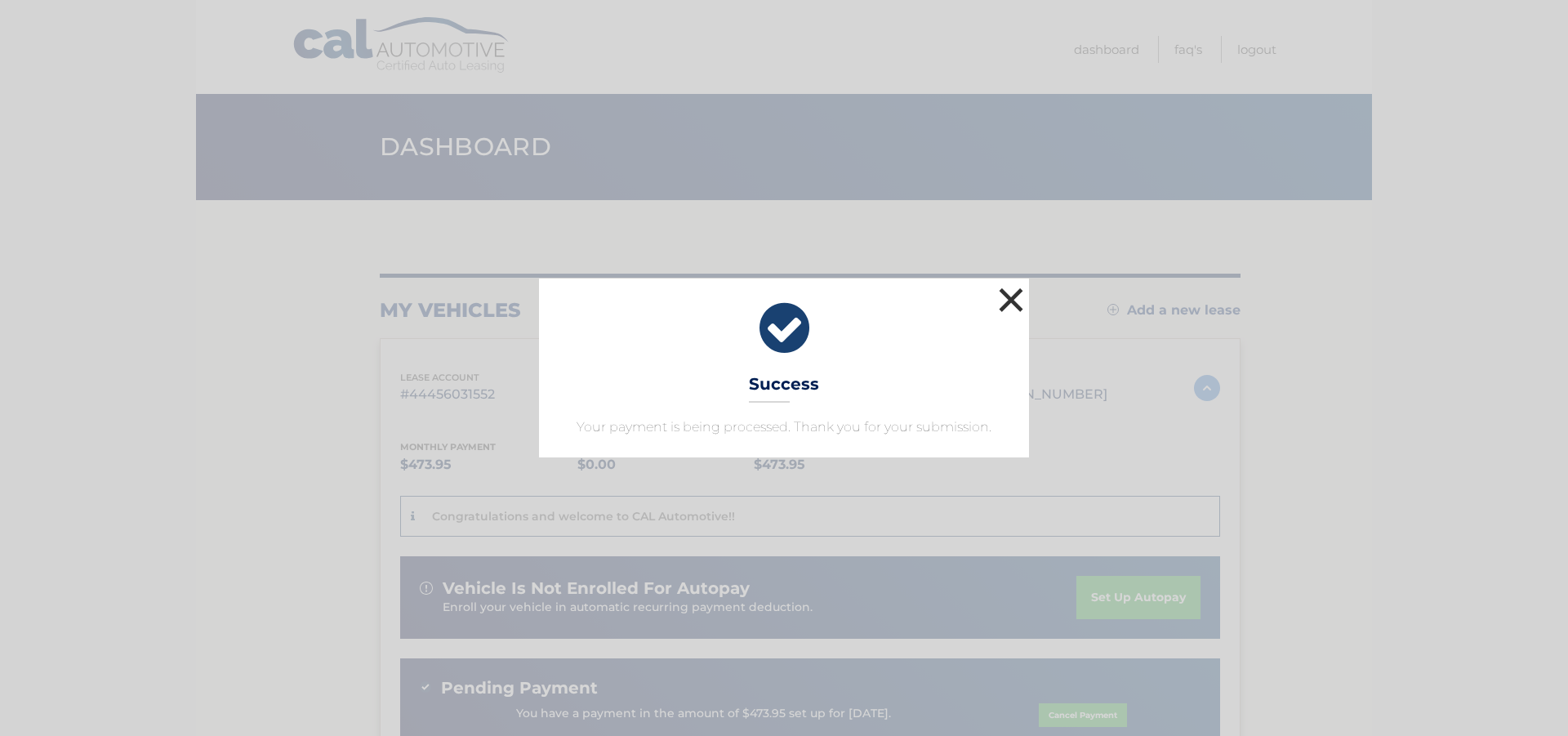
click at [1008, 299] on button "×" at bounding box center [1011, 300] width 33 height 33
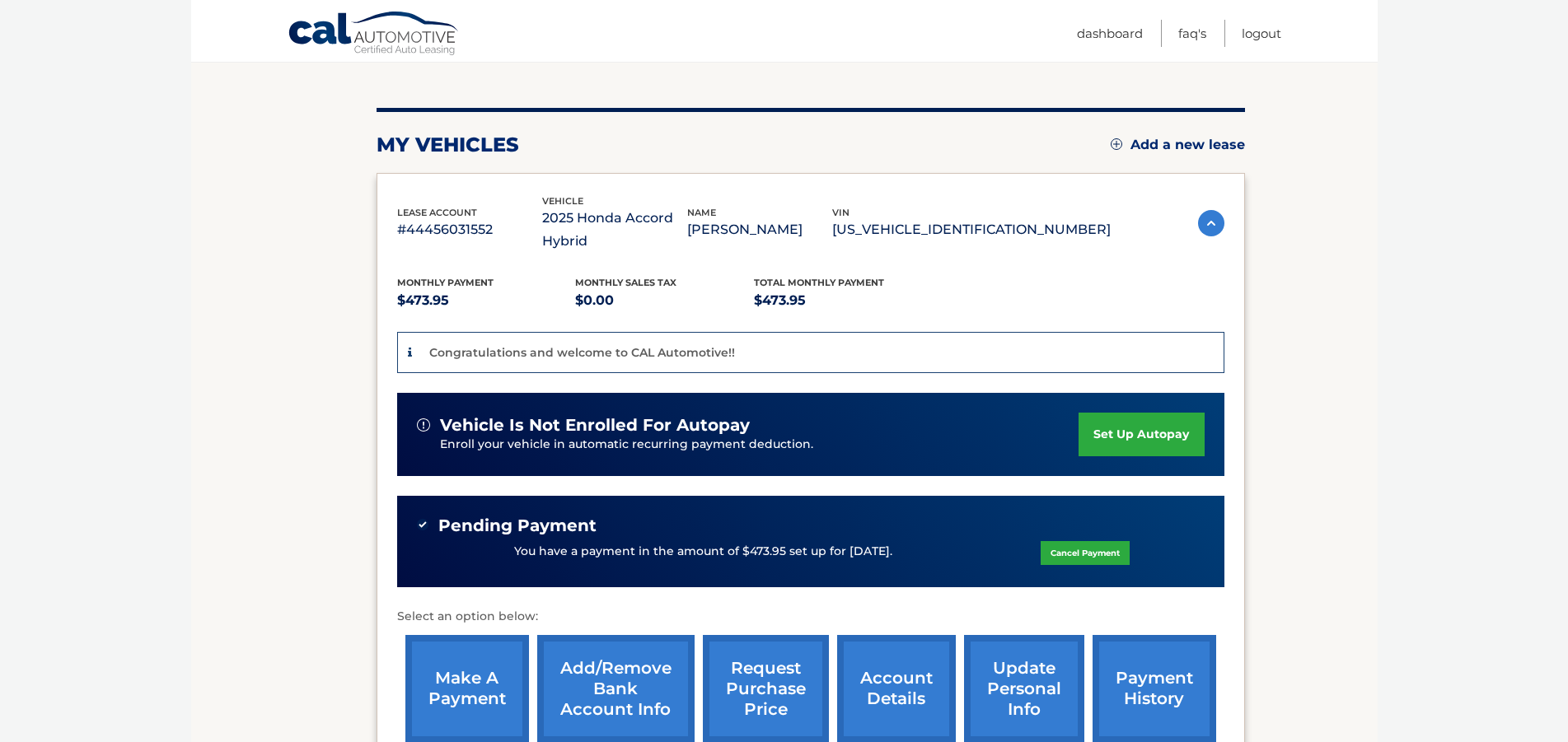
scroll to position [252, 0]
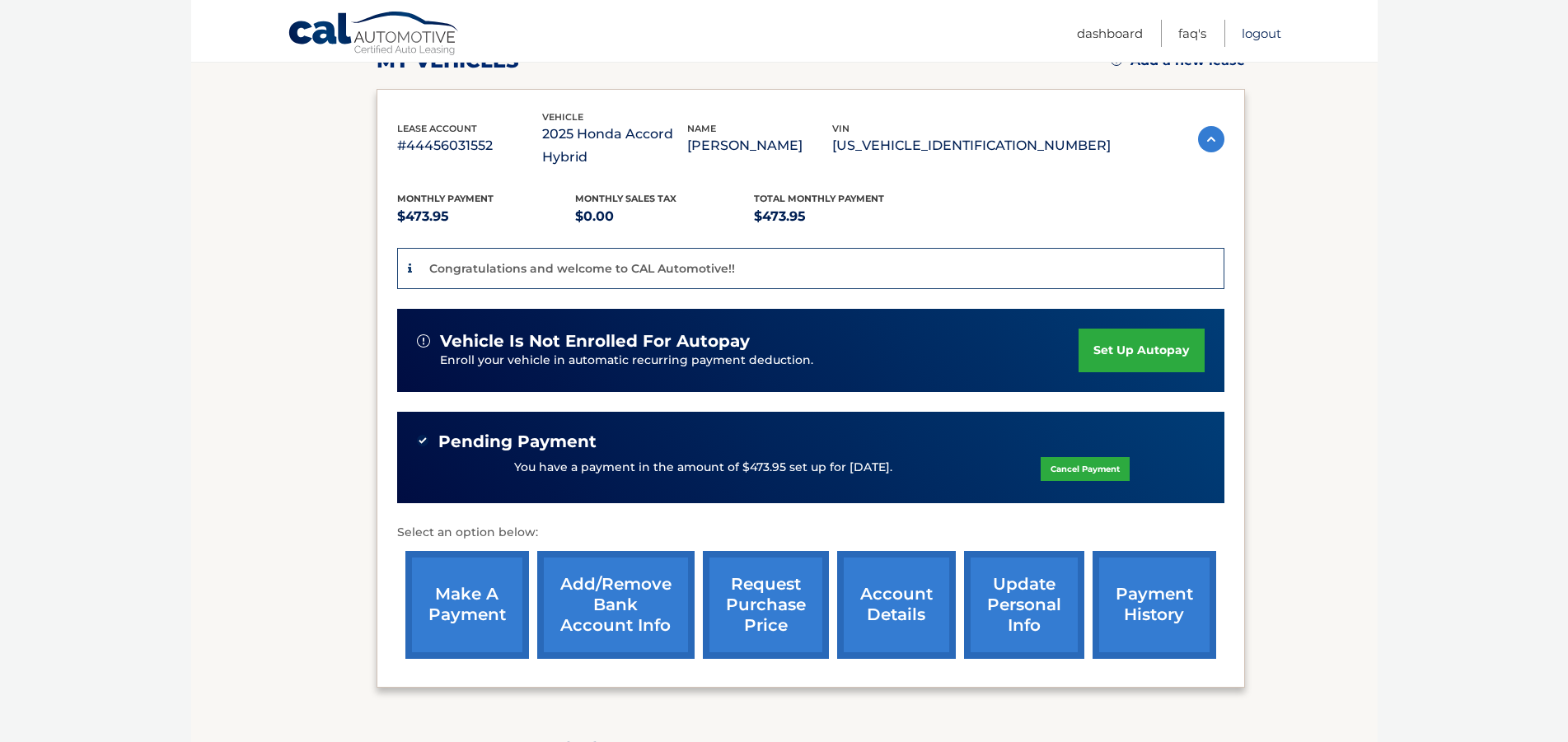
click at [1242, 34] on link "Logout" at bounding box center [1261, 33] width 39 height 27
click at [1271, 35] on link "Logout" at bounding box center [1261, 33] width 39 height 27
